Goal: Task Accomplishment & Management: Manage account settings

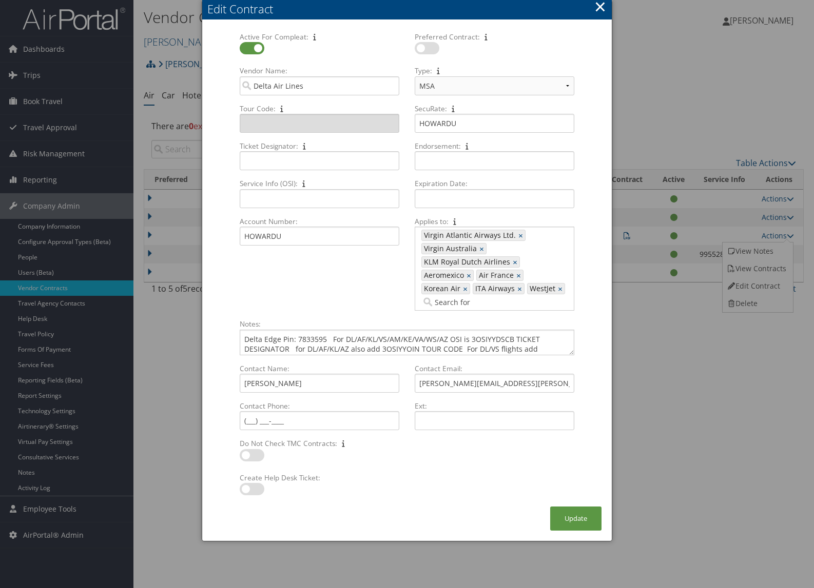
select select "[object Object]"
click at [598, 9] on button "×" at bounding box center [600, 6] width 12 height 21
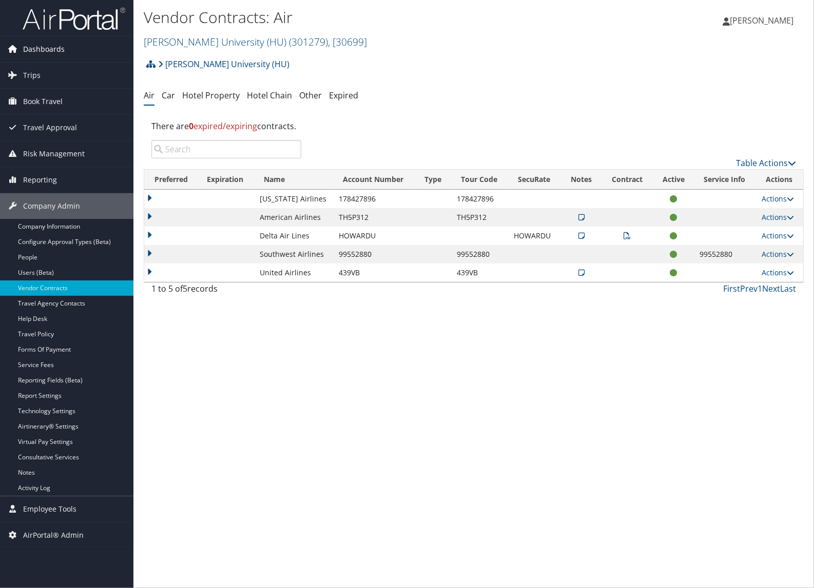
click at [49, 49] on span "Dashboards" at bounding box center [44, 49] width 42 height 26
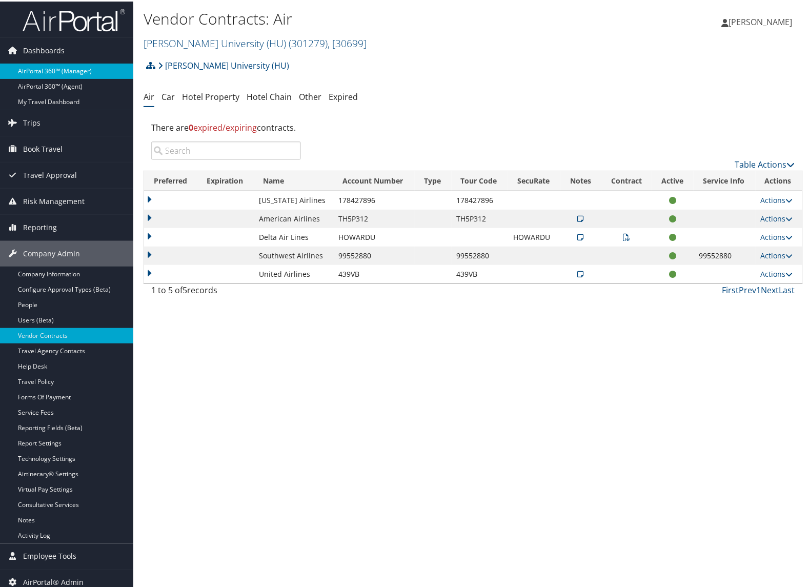
click at [43, 63] on link "AirPortal 360™ (Manager)" at bounding box center [66, 69] width 133 height 15
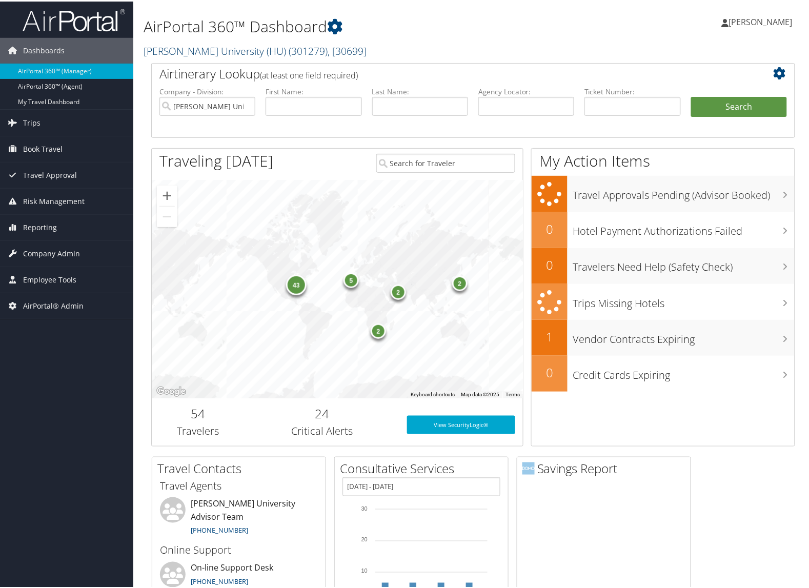
click at [328, 49] on span ", [ 30699 ]" at bounding box center [347, 50] width 39 height 14
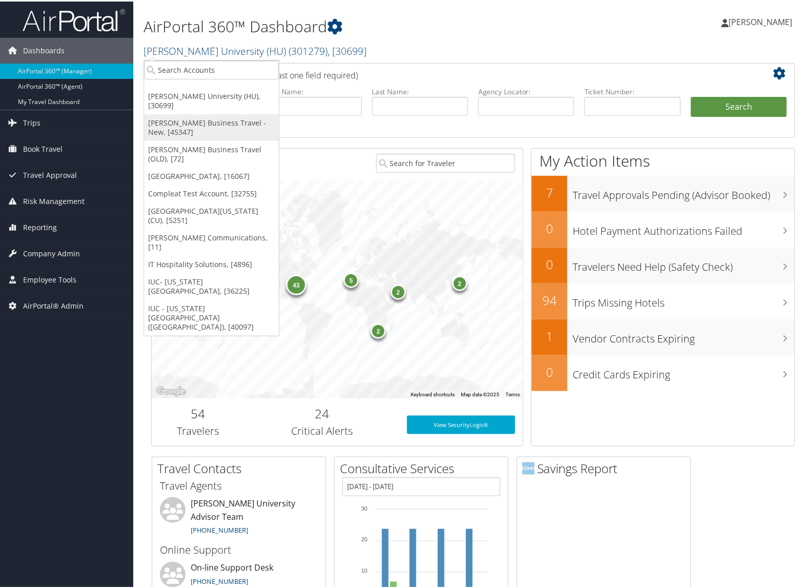
click at [212, 113] on link "[PERSON_NAME] Business Travel - New, [45347]" at bounding box center [211, 126] width 135 height 27
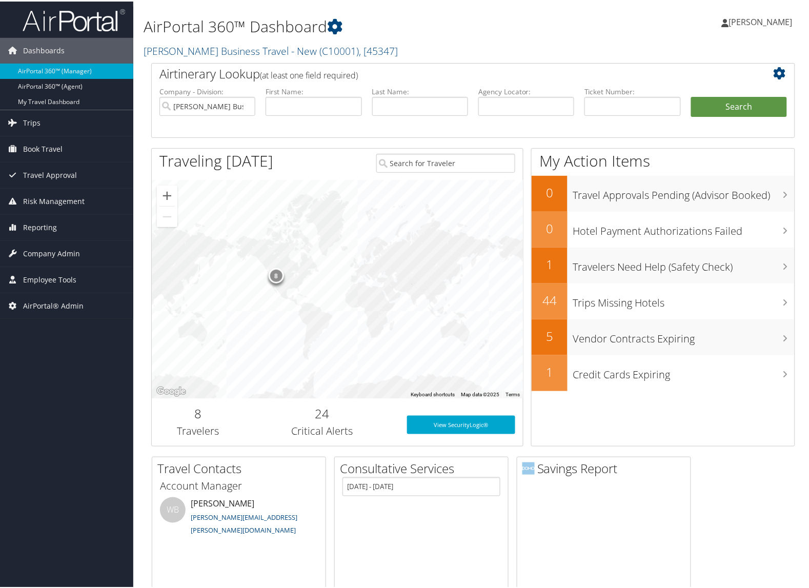
click at [745, 22] on span "[PERSON_NAME]" at bounding box center [761, 20] width 64 height 11
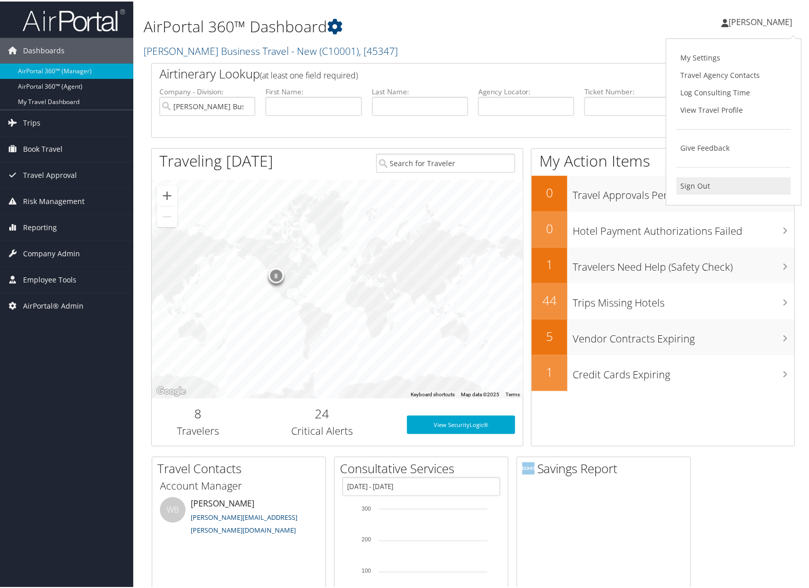
click at [696, 180] on link "Sign Out" at bounding box center [734, 184] width 114 height 17
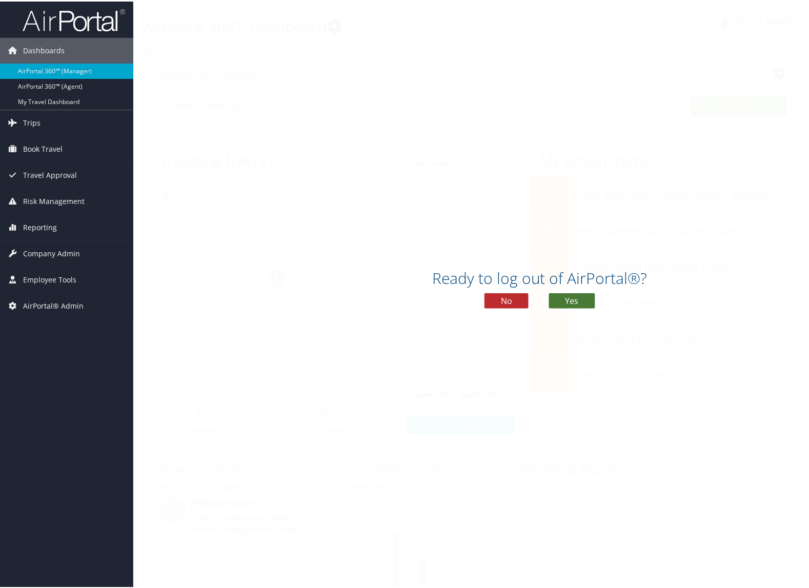
click at [573, 301] on button "Yes" at bounding box center [572, 299] width 46 height 15
